Goal: Contribute content

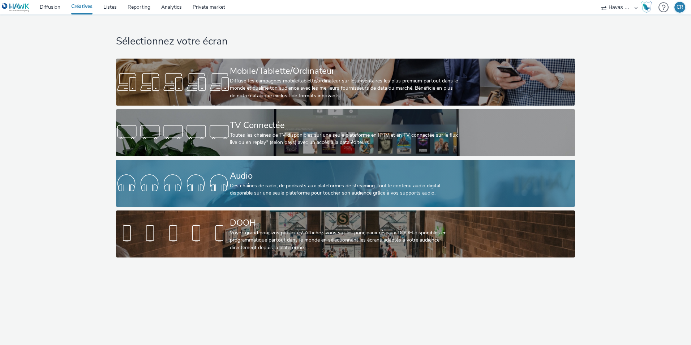
click at [323, 178] on div "Audio" at bounding box center [344, 176] width 228 height 13
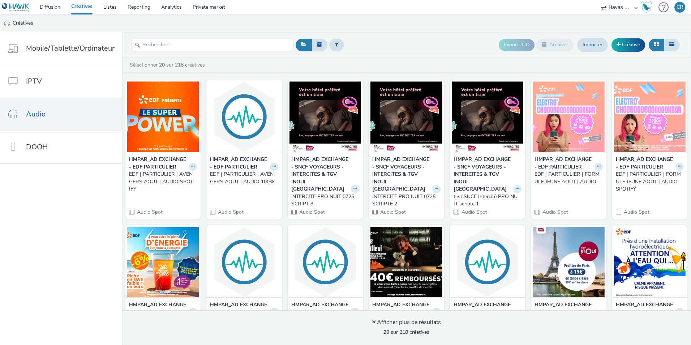
click at [143, 184] on div "EDF | PARTICULIER | AVENGERS AOUT | AUDIO SPOTIFY" at bounding box center [161, 182] width 65 height 22
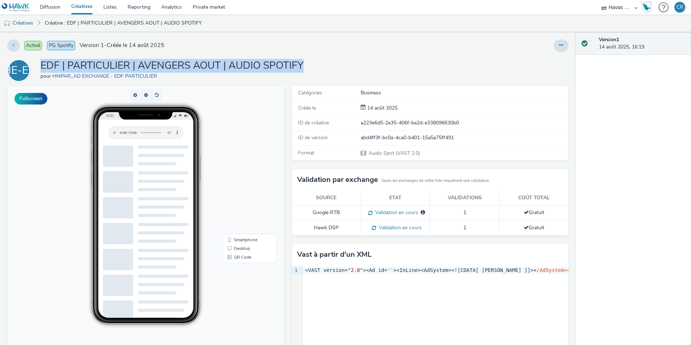
drag, startPoint x: 310, startPoint y: 65, endPoint x: 42, endPoint y: 65, distance: 267.6
click at [42, 65] on div "HE-EP EDF | PARTICULIER | AVENGERS AOUT | AUDIO SPOTIFY pour HMPAR_AD EXCHANGE …" at bounding box center [288, 70] width 562 height 23
copy h1 "EDF | PARTICULIER | AVENGERS AOUT | AUDIO SPOTIFY"
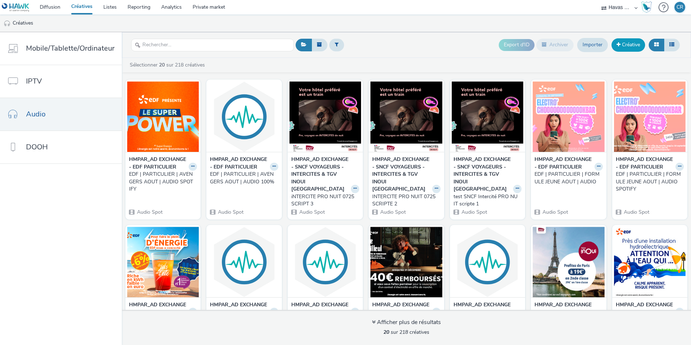
click at [627, 43] on link "Créative" at bounding box center [629, 44] width 34 height 13
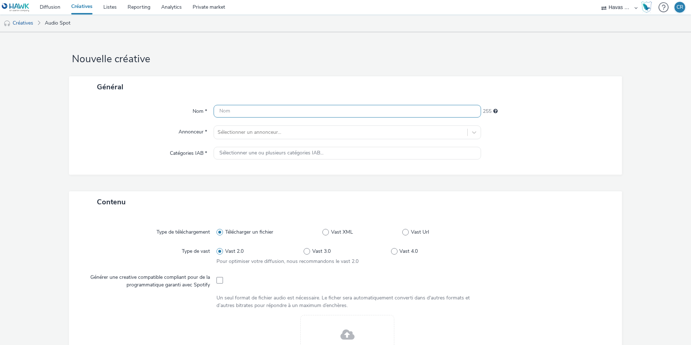
click at [289, 112] on input "text" at bounding box center [348, 111] width 268 height 13
paste input "EDF | PARTICULIER | AVENGERS AOUT | AUDIO SPOTIFY"
drag, startPoint x: 309, startPoint y: 110, endPoint x: 268, endPoint y: 110, distance: 41.2
click at [268, 110] on input "EDF | PARTICULIER | AVENGERS AOUT | AUDIO SPOTIFY" at bounding box center [348, 111] width 268 height 13
click at [370, 111] on input "EDF | PARTICULIER | BONUS RENTREE SEPT | AUDIO SPOTIFY" at bounding box center [348, 111] width 268 height 13
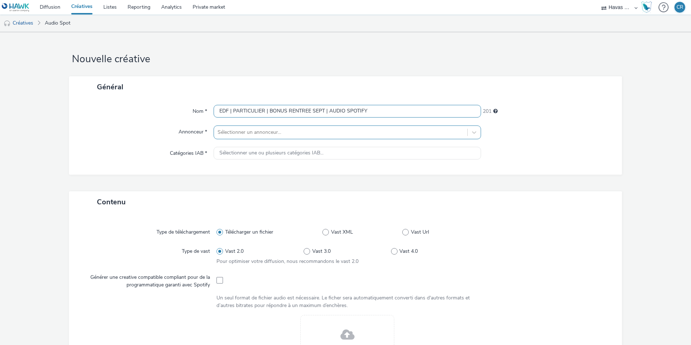
type input "EDF | PARTICULIER | BONUS RENTREE SEPT | AUDIO SPOTIFY"
click at [262, 130] on div at bounding box center [341, 132] width 246 height 9
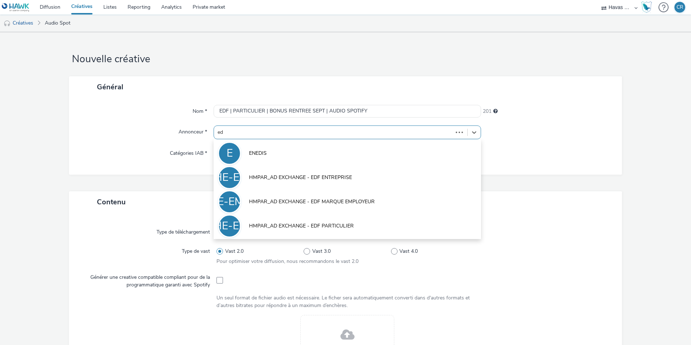
type input "edf"
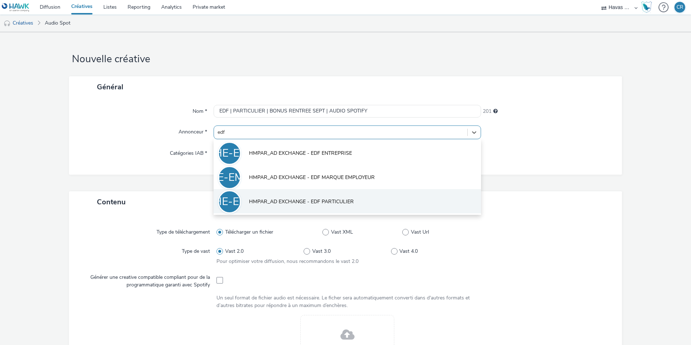
click at [299, 202] on span "HMPAR_AD EXCHANGE - EDF PARTICULIER" at bounding box center [301, 201] width 105 height 7
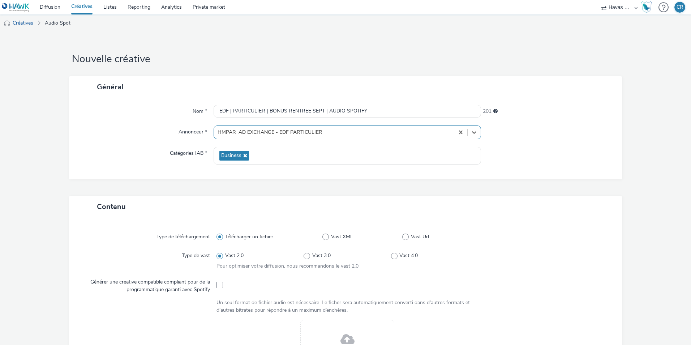
click at [183, 183] on div "Général Nom * EDF | PARTICULIER | BONUS RENTREE SEPT | AUDIO SPOTIFY 201 Annonc…" at bounding box center [345, 136] width 553 height 120
drag, startPoint x: 355, startPoint y: 110, endPoint x: 207, endPoint y: 105, distance: 148.3
click at [210, 105] on div "Nom * EDF | PARTICULIER | BONUS RENTREE SEPT | AUDIO SPOTIFY 201" at bounding box center [345, 111] width 539 height 13
click at [132, 153] on div "Catégories IAB *" at bounding box center [144, 156] width 137 height 18
drag, startPoint x: 372, startPoint y: 111, endPoint x: 345, endPoint y: 110, distance: 27.2
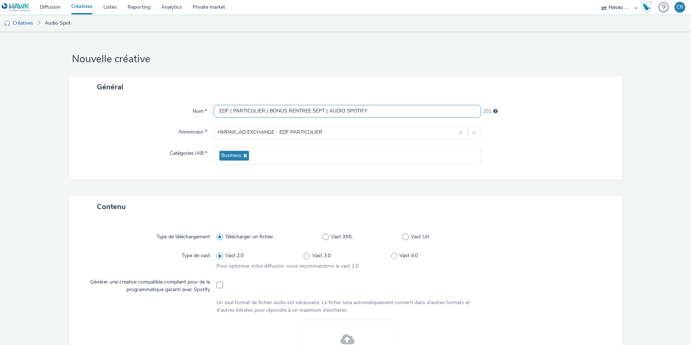
click at [345, 110] on input "EDF | PARTICULIER | BONUS RENTREE SEPT | AUDIO SPOTIFY" at bounding box center [348, 111] width 268 height 13
type input "EDF | PARTICULIER | BONUS RENTREE SEPT | AUDIO 100%"
click at [20, 21] on link "Créatives" at bounding box center [18, 22] width 37 height 17
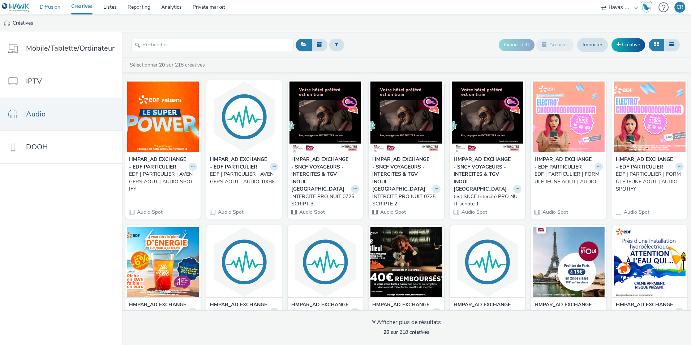
click at [43, 7] on link "Diffusion" at bounding box center [49, 7] width 31 height 14
